Goal: Task Accomplishment & Management: Complete application form

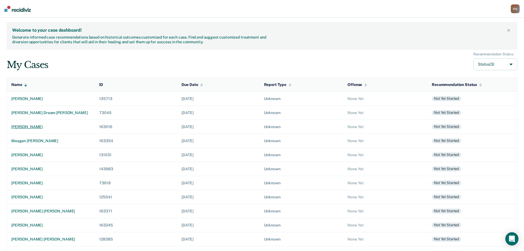
click at [21, 125] on div "[PERSON_NAME]" at bounding box center [50, 126] width 79 height 5
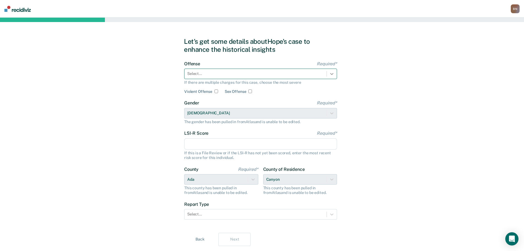
click at [330, 72] on icon at bounding box center [332, 74] width 6 height 6
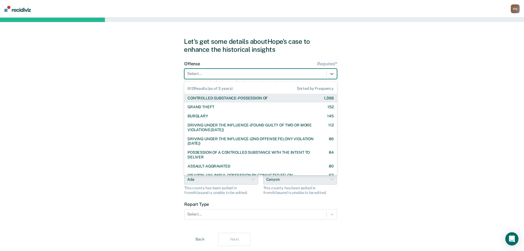
click at [263, 98] on div "CONTROLLED SUBSTANCE-POSSESSION OF" at bounding box center [227, 98] width 80 height 5
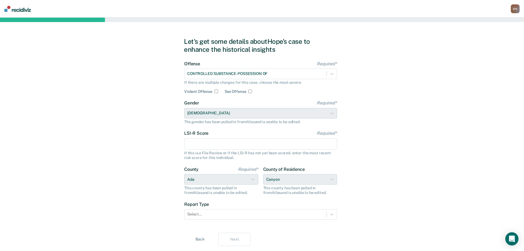
click at [213, 143] on input "LSI-R Score Required*" at bounding box center [260, 144] width 153 height 12
type input "41"
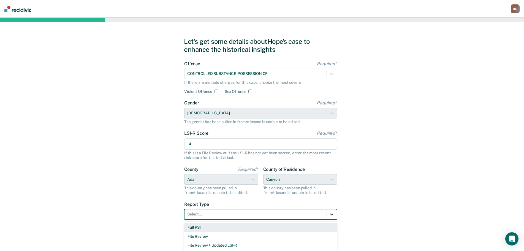
scroll to position [2, 0]
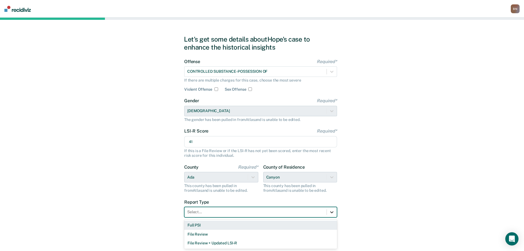
click at [333, 214] on icon at bounding box center [332, 212] width 6 height 6
click at [287, 226] on div "Full PSI" at bounding box center [260, 225] width 153 height 9
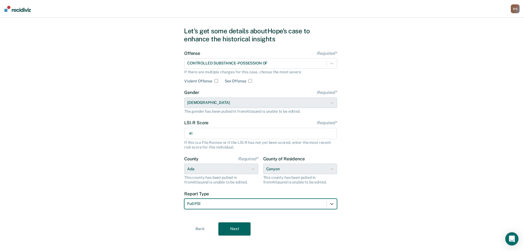
scroll to position [15, 0]
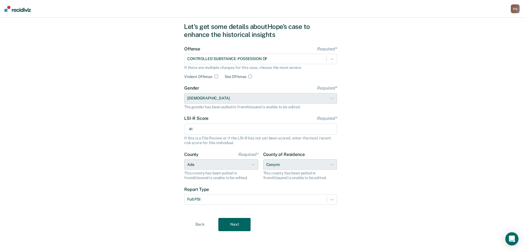
click at [242, 221] on button "Next" at bounding box center [234, 224] width 32 height 13
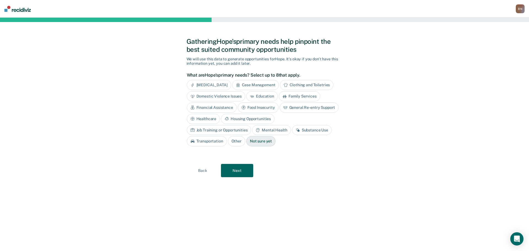
click at [239, 171] on button "Next" at bounding box center [237, 170] width 32 height 13
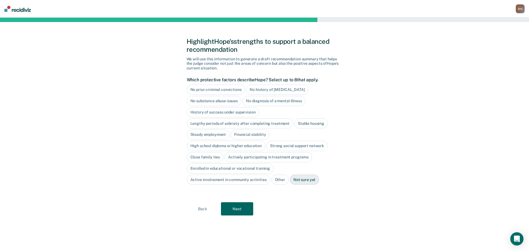
click at [241, 209] on button "Next" at bounding box center [237, 208] width 32 height 13
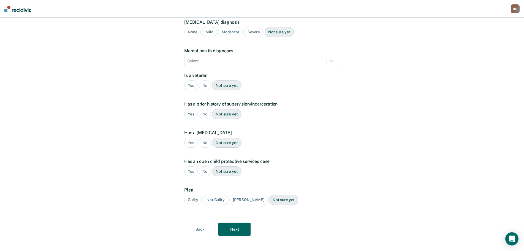
scroll to position [58, 0]
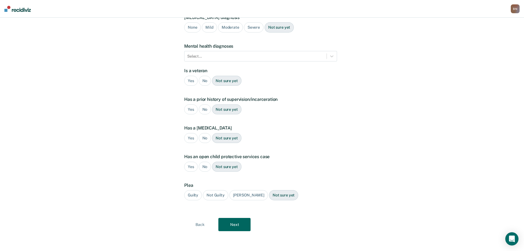
click at [194, 196] on div "Guilty" at bounding box center [193, 195] width 18 height 10
click at [235, 227] on button "Next" at bounding box center [234, 224] width 32 height 13
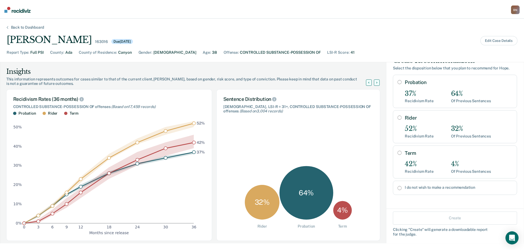
scroll to position [13, 0]
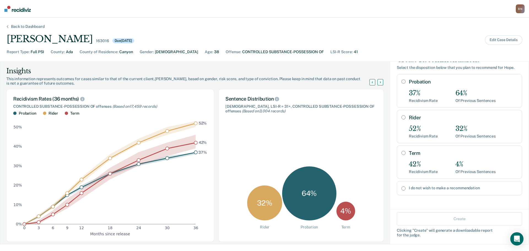
click at [409, 189] on label "I do not wish to make a recommendation" at bounding box center [463, 188] width 108 height 5
click at [405, 189] on input "I do not wish to make a recommendation" at bounding box center [403, 188] width 4 height 4
radio input "true"
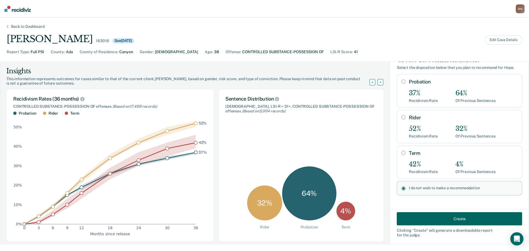
click at [440, 218] on button "Create" at bounding box center [458, 218] width 125 height 13
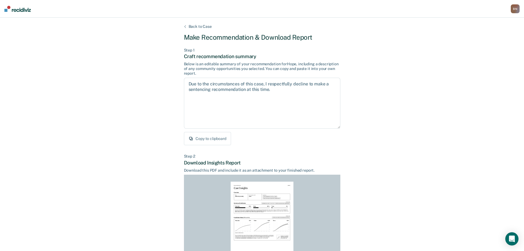
scroll to position [63, 0]
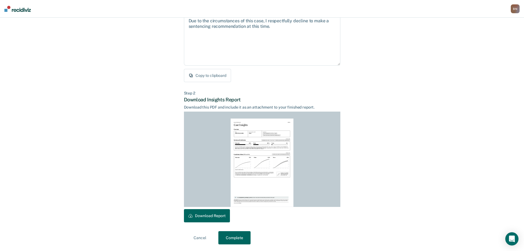
click at [213, 217] on button "Download Report" at bounding box center [207, 215] width 46 height 13
click at [238, 238] on button "Complete" at bounding box center [234, 237] width 32 height 13
click at [235, 239] on button "Complete" at bounding box center [234, 237] width 32 height 13
